Goal: Find specific page/section: Find specific page/section

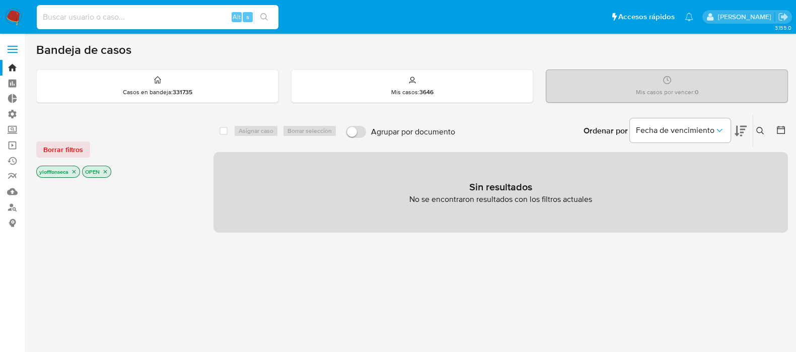
click at [182, 19] on input at bounding box center [158, 17] width 242 height 13
click at [18, 19] on img at bounding box center [13, 17] width 17 height 17
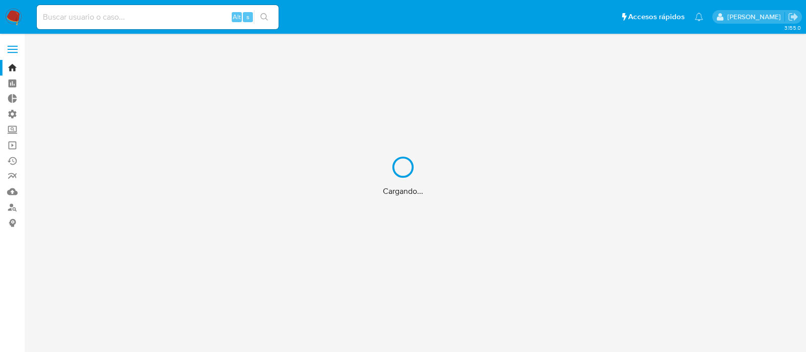
click at [186, 17] on div "Cargando..." at bounding box center [403, 176] width 806 height 352
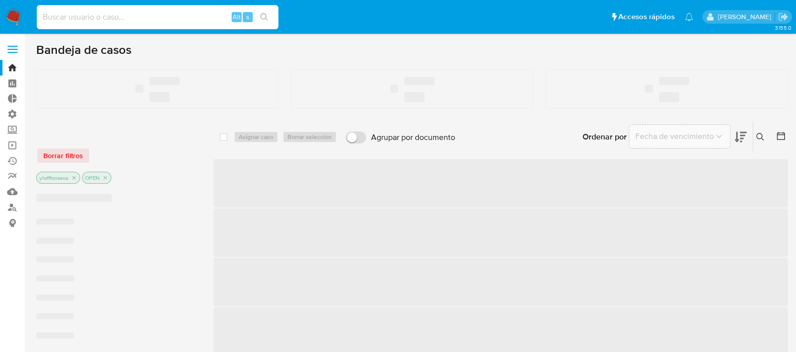
click at [91, 19] on input at bounding box center [158, 17] width 242 height 13
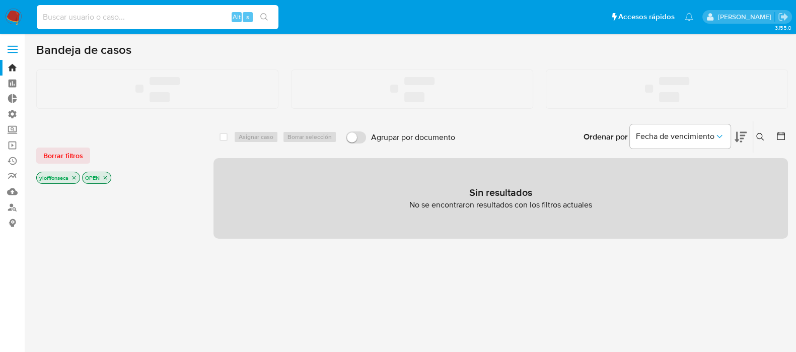
paste input "589005063"
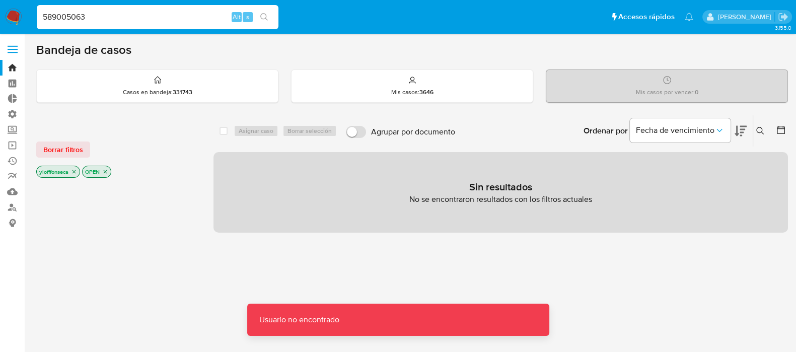
click at [91, 19] on input "589005063" at bounding box center [158, 17] width 242 height 13
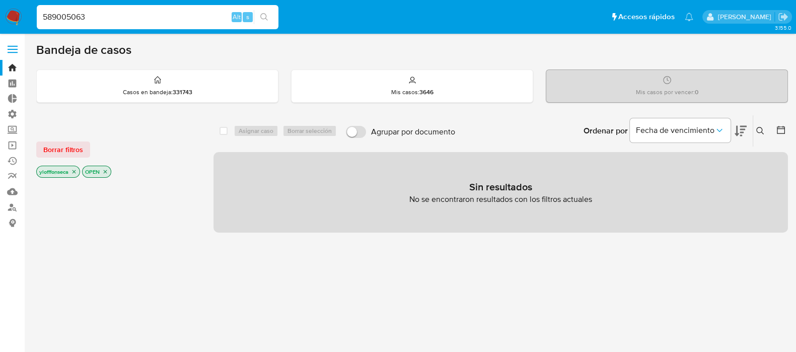
type input "589005063"
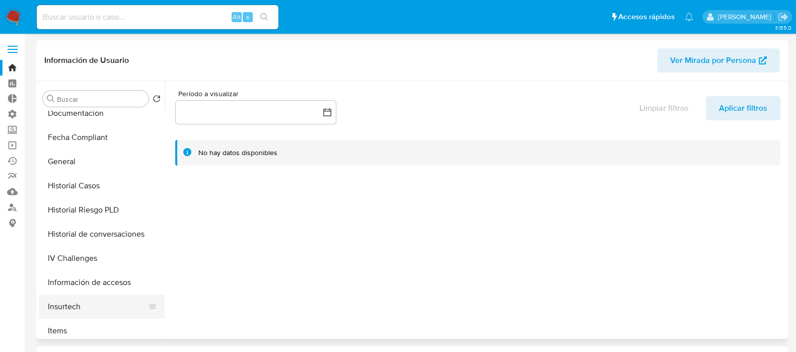
select select "10"
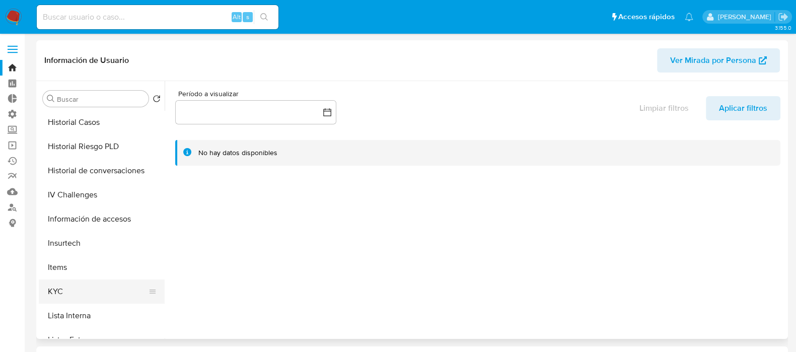
click at [92, 295] on button "KYC" at bounding box center [98, 291] width 118 height 24
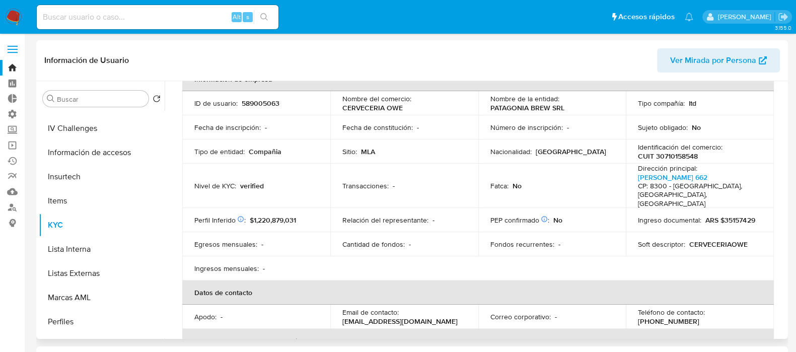
scroll to position [285, 0]
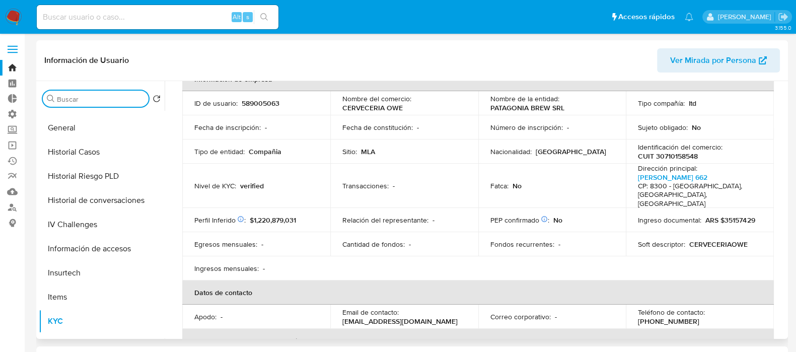
click at [123, 95] on input "Buscar" at bounding box center [101, 99] width 88 height 9
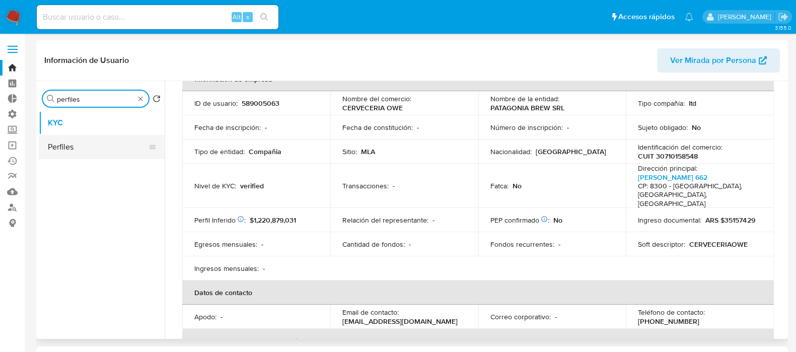
type input "perfiles"
click at [116, 139] on button "Perfiles" at bounding box center [98, 147] width 118 height 24
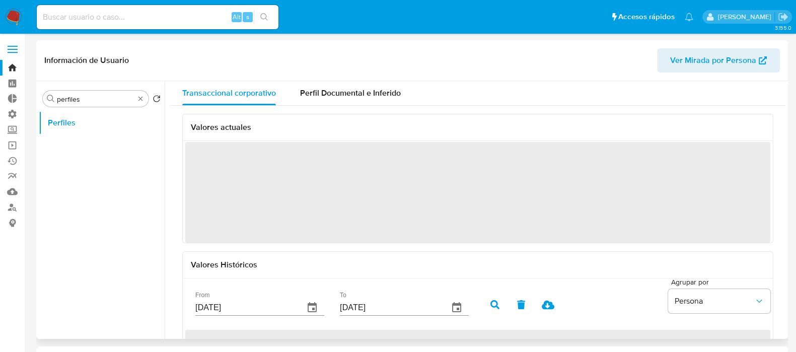
click at [344, 77] on div "Información de Usuario Ver Mirada por Persona" at bounding box center [412, 60] width 752 height 41
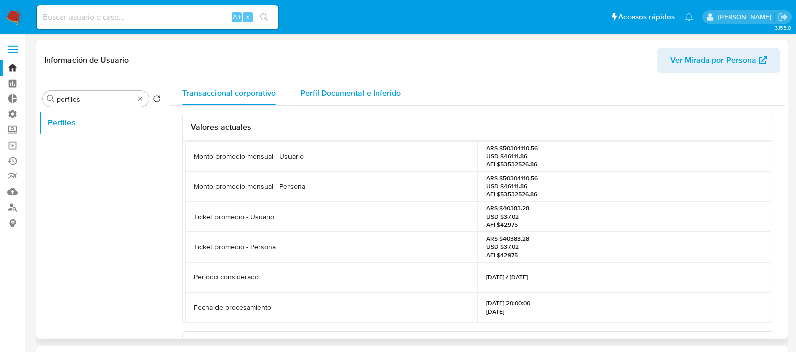
click at [351, 93] on span "Perfil Documental e Inferido" at bounding box center [350, 93] width 101 height 12
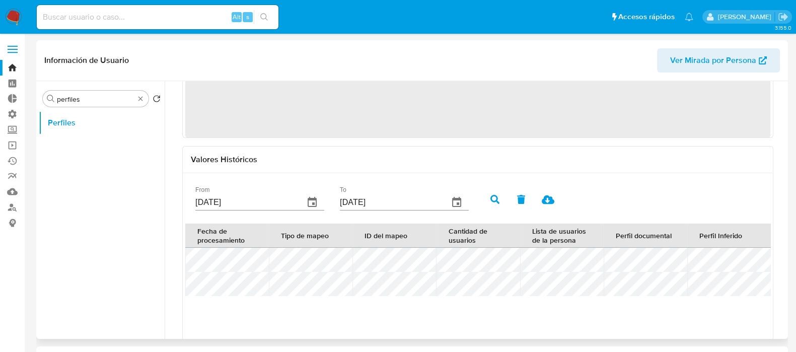
scroll to position [168, 0]
